Goal: Information Seeking & Learning: Learn about a topic

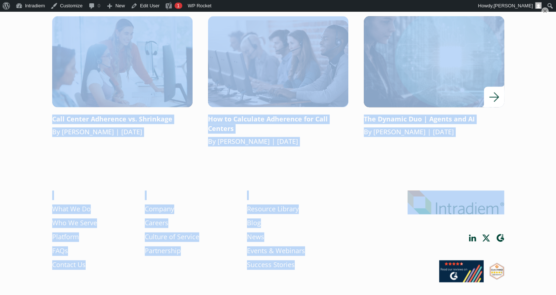
scroll to position [702, 0]
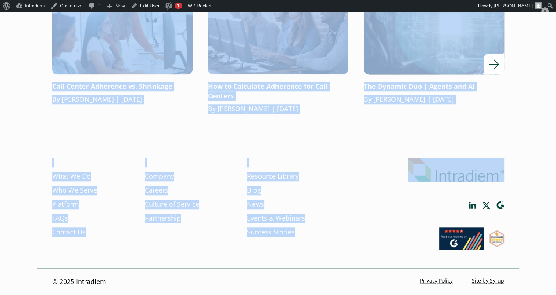
drag, startPoint x: 42, startPoint y: 162, endPoint x: 471, endPoint y: 100, distance: 433.2
copy ul "Lore Ipsum Dolorsi Ametco Ad Elitse: Doe Tem Inci Utlaboreet Dol Mag Al En Admi…"
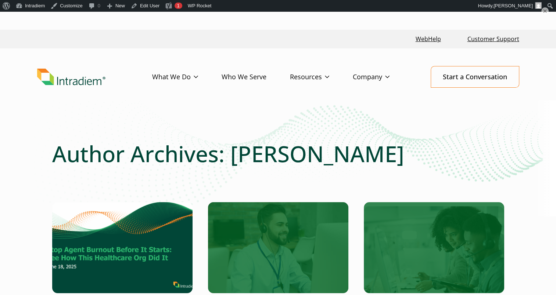
scroll to position [0, 0]
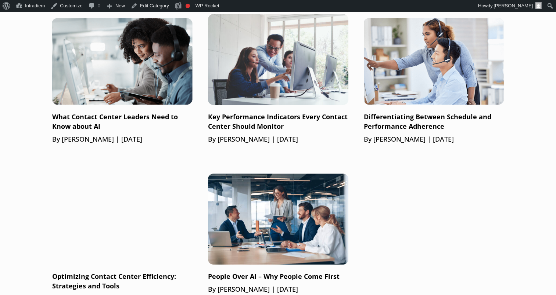
scroll to position [478, 0]
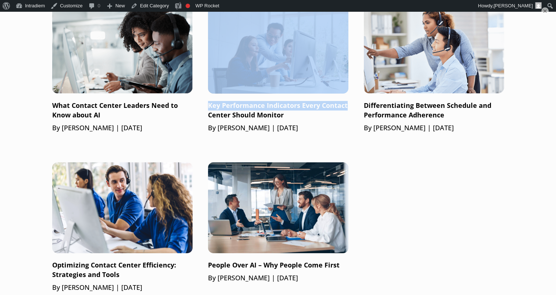
click at [356, 77] on ul "How Technology Supports Managers: Freeing Time for Coaching By Gloria Kim | Apr…" at bounding box center [278, 68] width 452 height 450
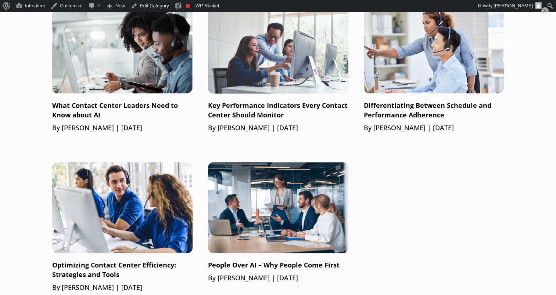
click at [62, 133] on ul "How Technology Supports Managers: Freeing Time for Coaching By Gloria Kim | Apr…" at bounding box center [278, 68] width 452 height 450
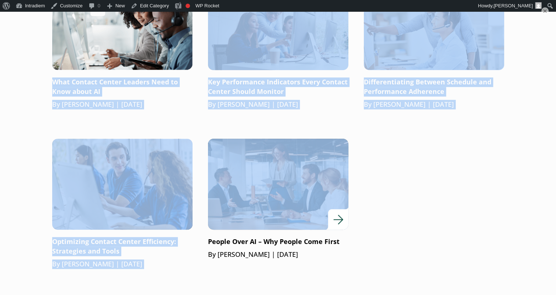
scroll to position [514, 0]
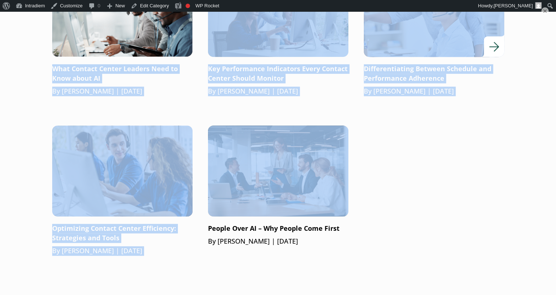
drag, startPoint x: 52, startPoint y: 219, endPoint x: 479, endPoint y: 93, distance: 445.3
copy ul "What Contact Center Leaders Need to Know about AI By Barrett Bolton | November …"
click at [410, 184] on ul "How Technology Supports Managers: Freeing Time for Coaching By Gloria Kim | Apr…" at bounding box center [278, 31] width 452 height 450
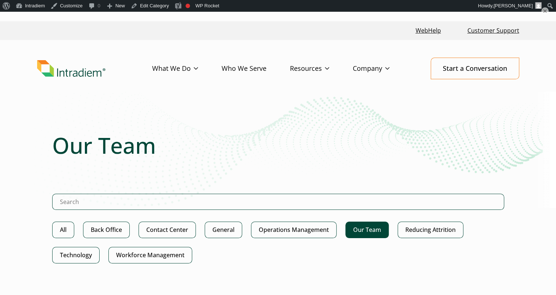
scroll to position [0, 0]
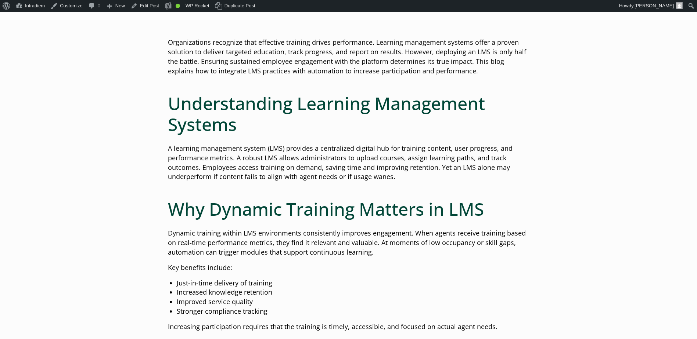
scroll to position [147, 0]
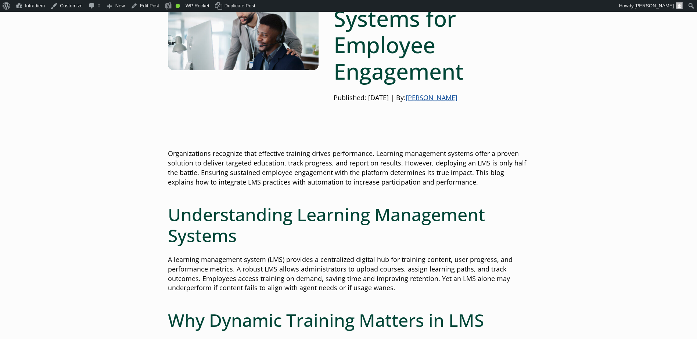
click at [457, 98] on link "[PERSON_NAME]" at bounding box center [432, 97] width 52 height 9
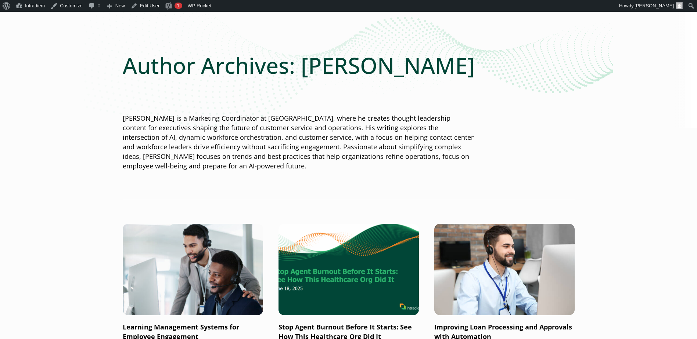
scroll to position [73, 0]
